Goal: Information Seeking & Learning: Learn about a topic

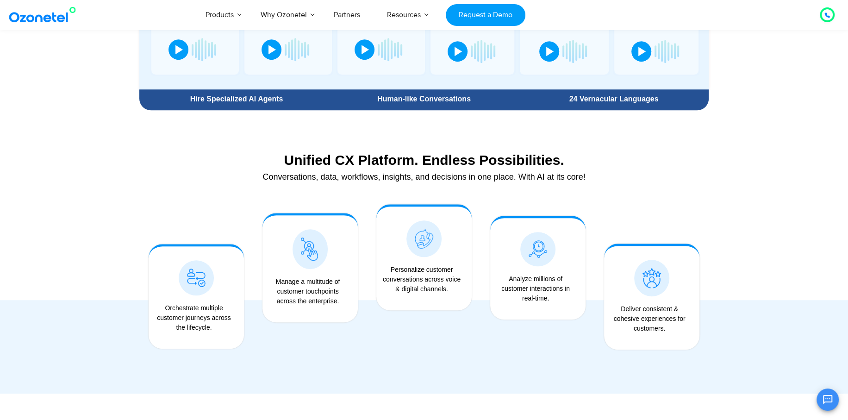
scroll to position [848, 0]
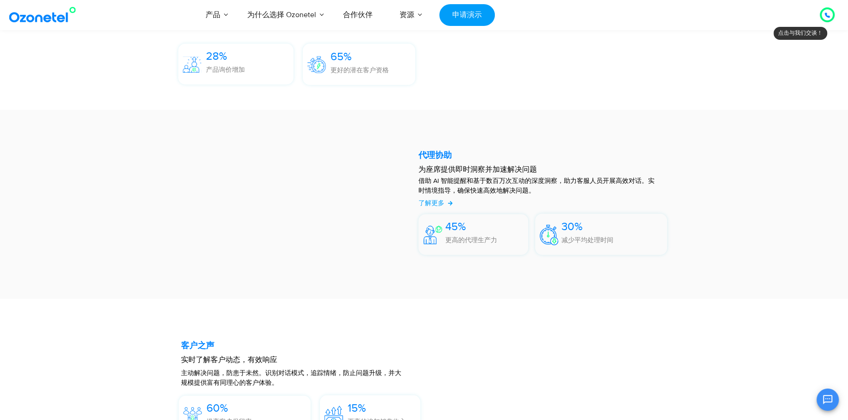
scroll to position [1218, 0]
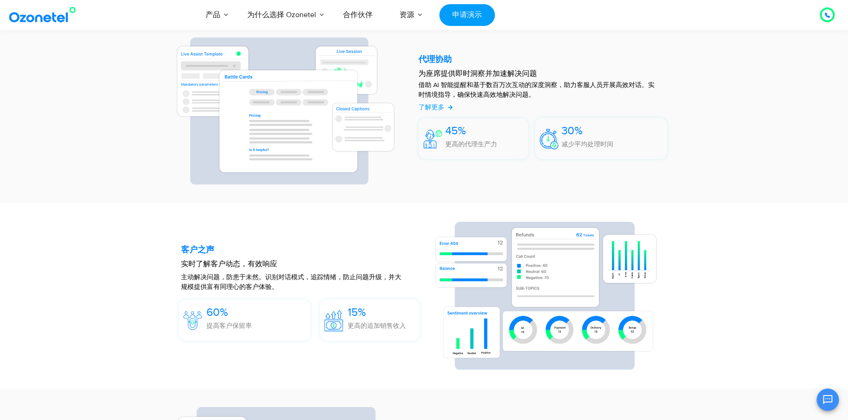
click at [725, 105] on section "代理协助 为座席提供即时洞察并加速解决问题 借助 AI 智能提醒和基于数百万次互动的深度洞察，助力客服人员开展高效对话。实时情境指导，确保快速高效地解决问题。…" at bounding box center [424, 108] width 848 height 188
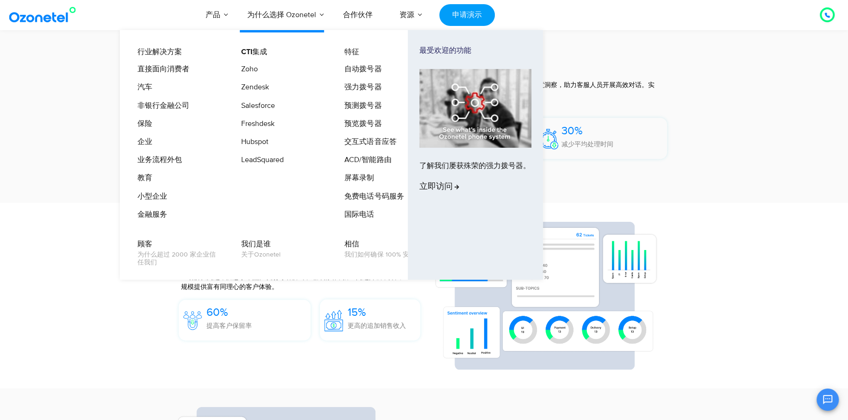
drag, startPoint x: 388, startPoint y: 99, endPoint x: 335, endPoint y: 161, distance: 82.0
click at [335, 161] on li "CTI集成 Zoho Zendesk Salesforce Freshdesk Hubspot LeadSquared" at bounding box center [287, 136] width 104 height 180
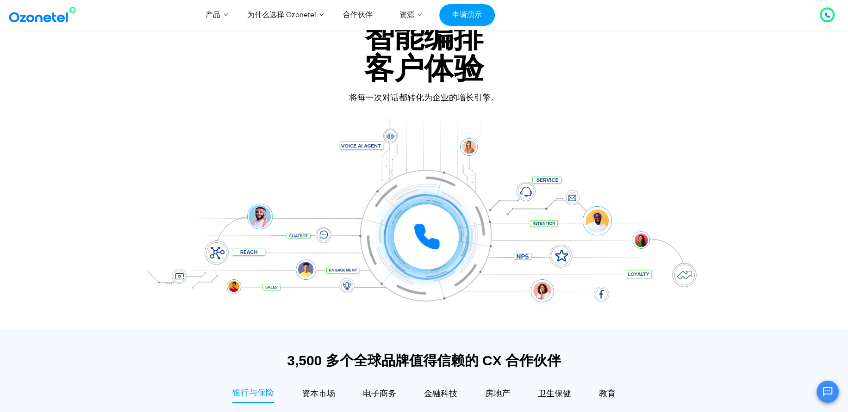
scroll to position [0, 0]
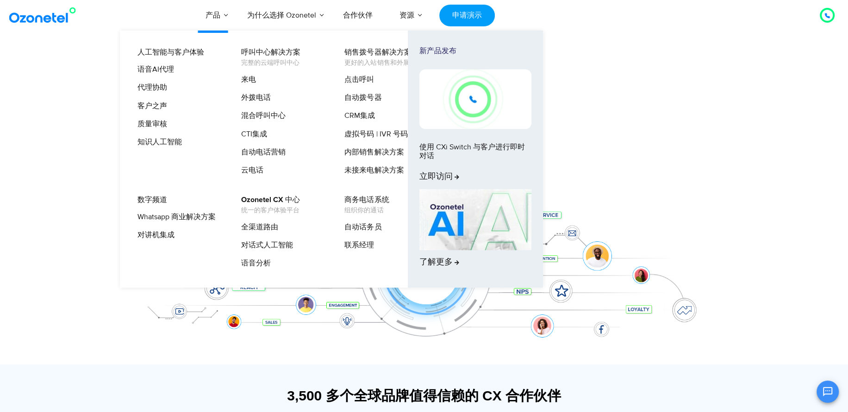
click at [225, 19] on li "产品 人工智能与客户体验 语音AI代理 代理协助 客户之声 质量审核 知识人工智能 呼叫中心解决方案 完整的云端呼叫中心 来电 外拨电话 混合呼叫中心 CTI…" at bounding box center [213, 15] width 42 height 31
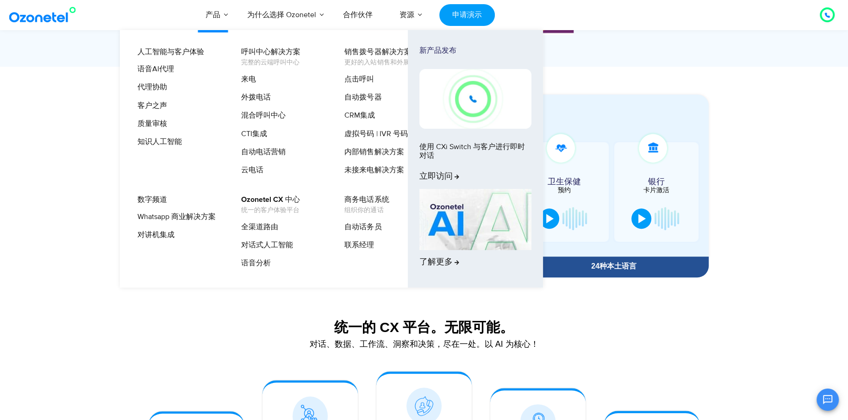
scroll to position [463, 0]
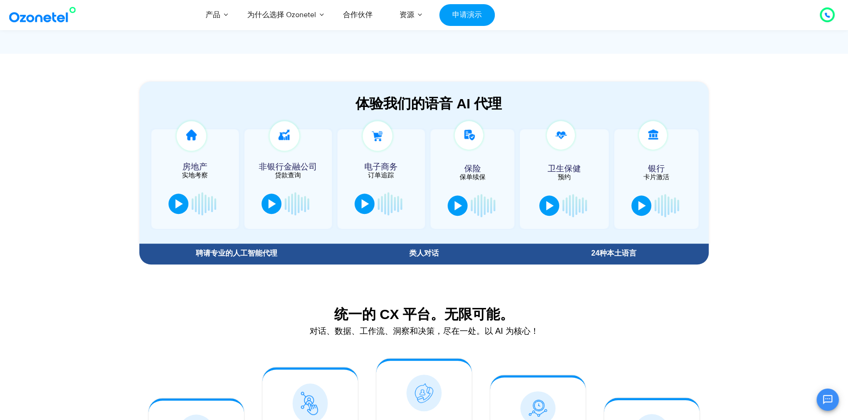
click at [763, 163] on section "体验我们的语音 AI 代理 房地产 实地考察 非银行金融公司 贷款查询" at bounding box center [424, 161] width 848 height 215
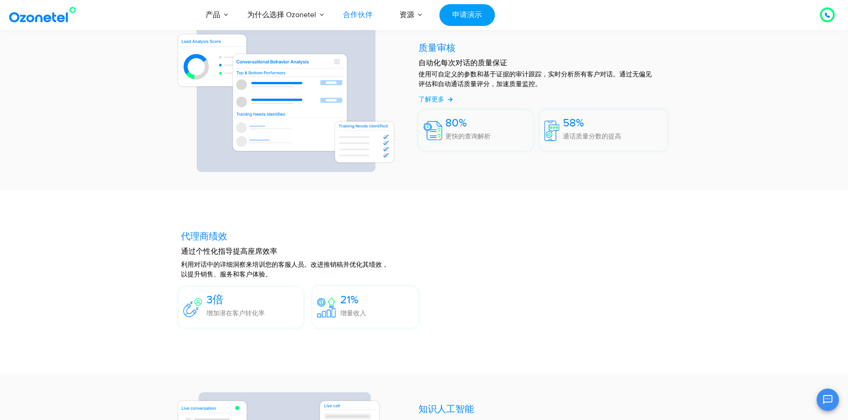
scroll to position [1620, 0]
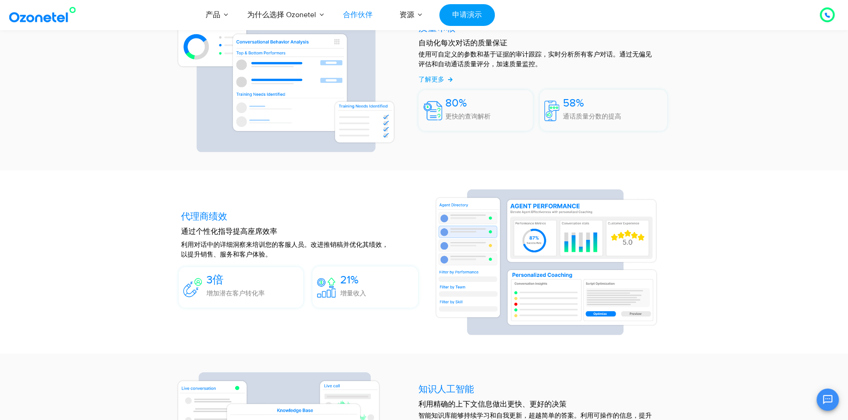
click at [381, 9] on link "合作伙伴" at bounding box center [358, 15] width 56 height 31
